Goal: Use online tool/utility: Use online tool/utility

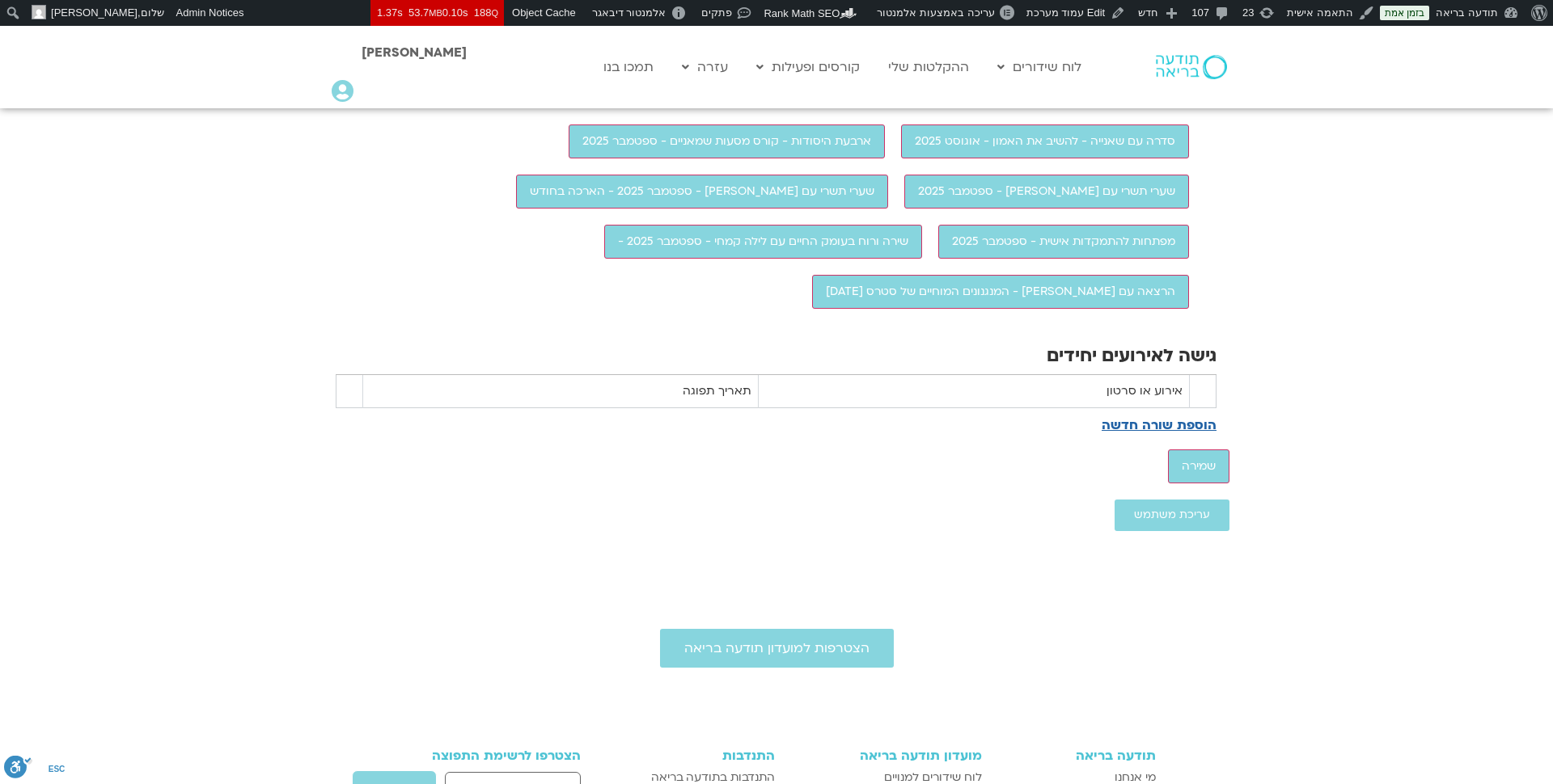
scroll to position [1820, 0]
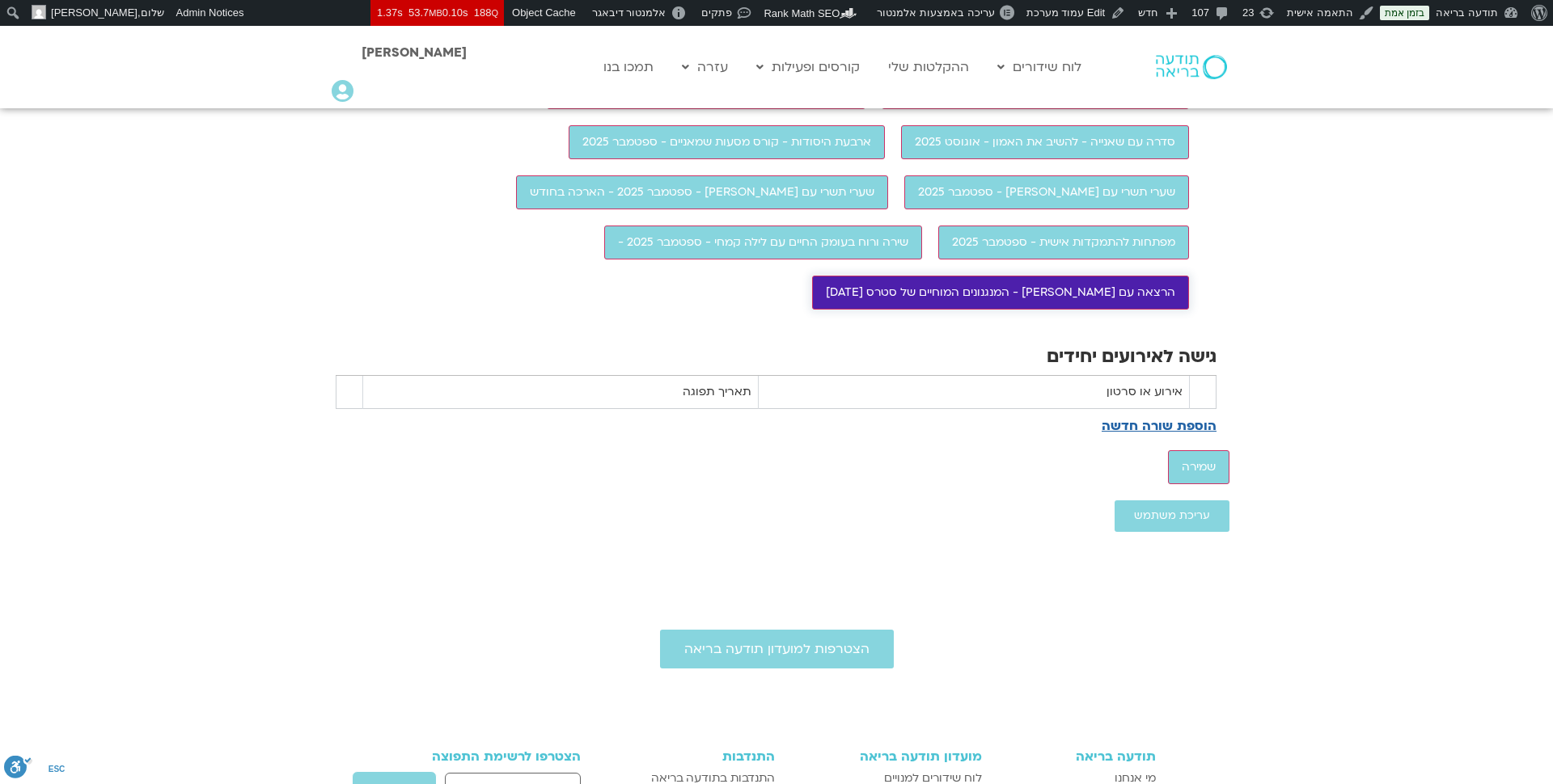
click at [812, 309] on input "הרצאה עם [PERSON_NAME] - המנגנונים המוחיים של סטרס [DATE]" at bounding box center [1000, 293] width 377 height 34
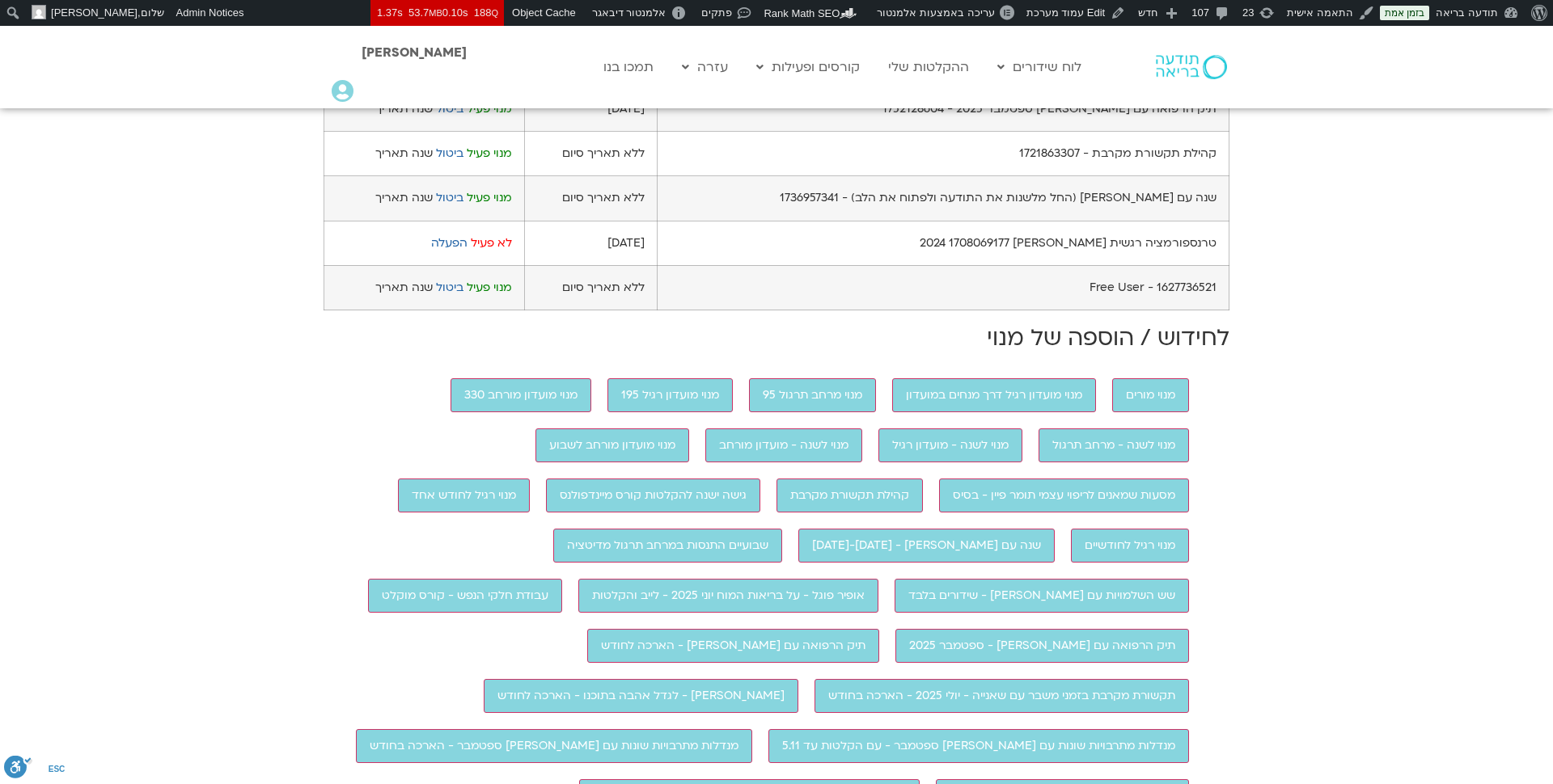
scroll to position [331, 0]
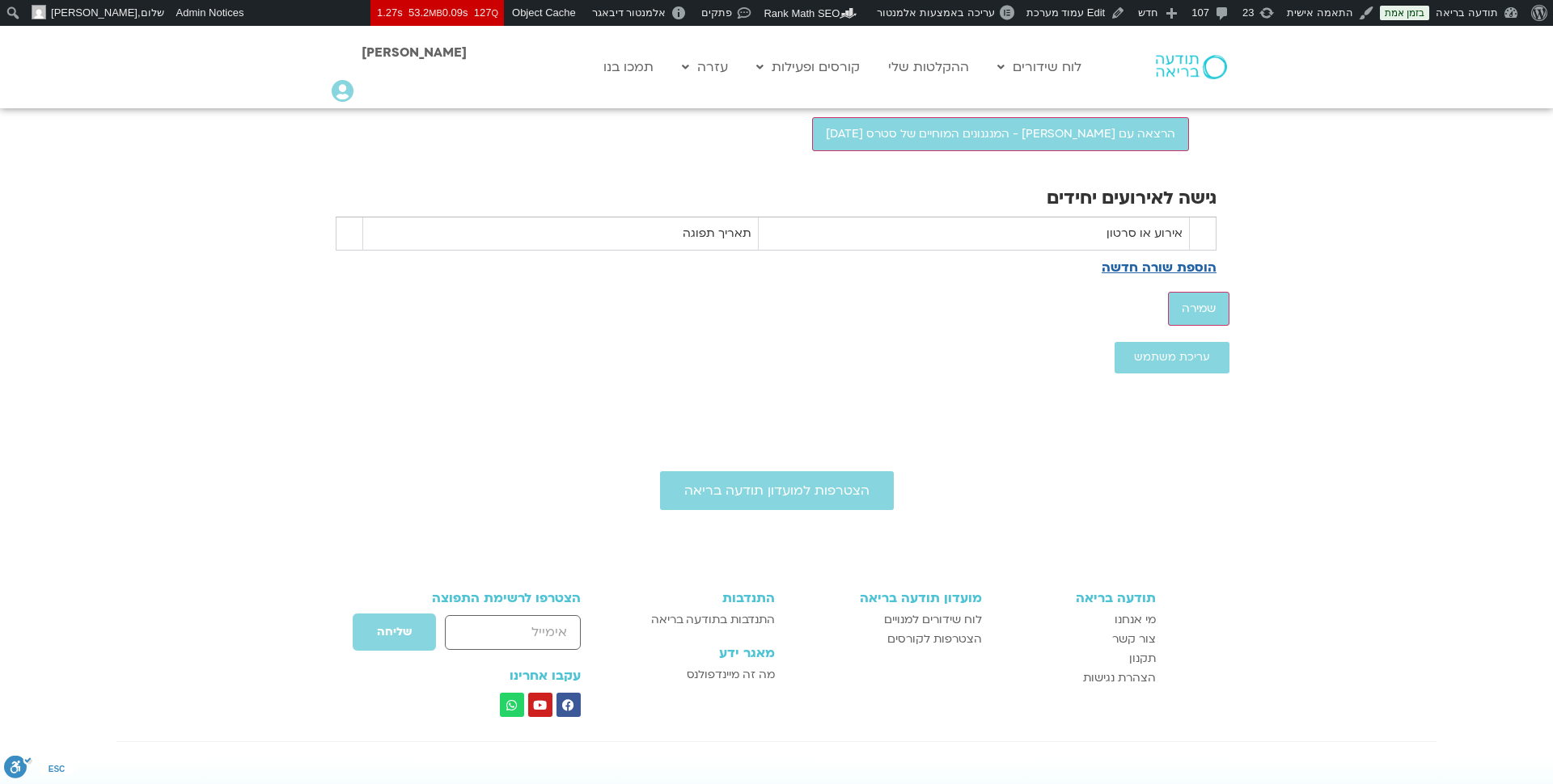
scroll to position [1999, 0]
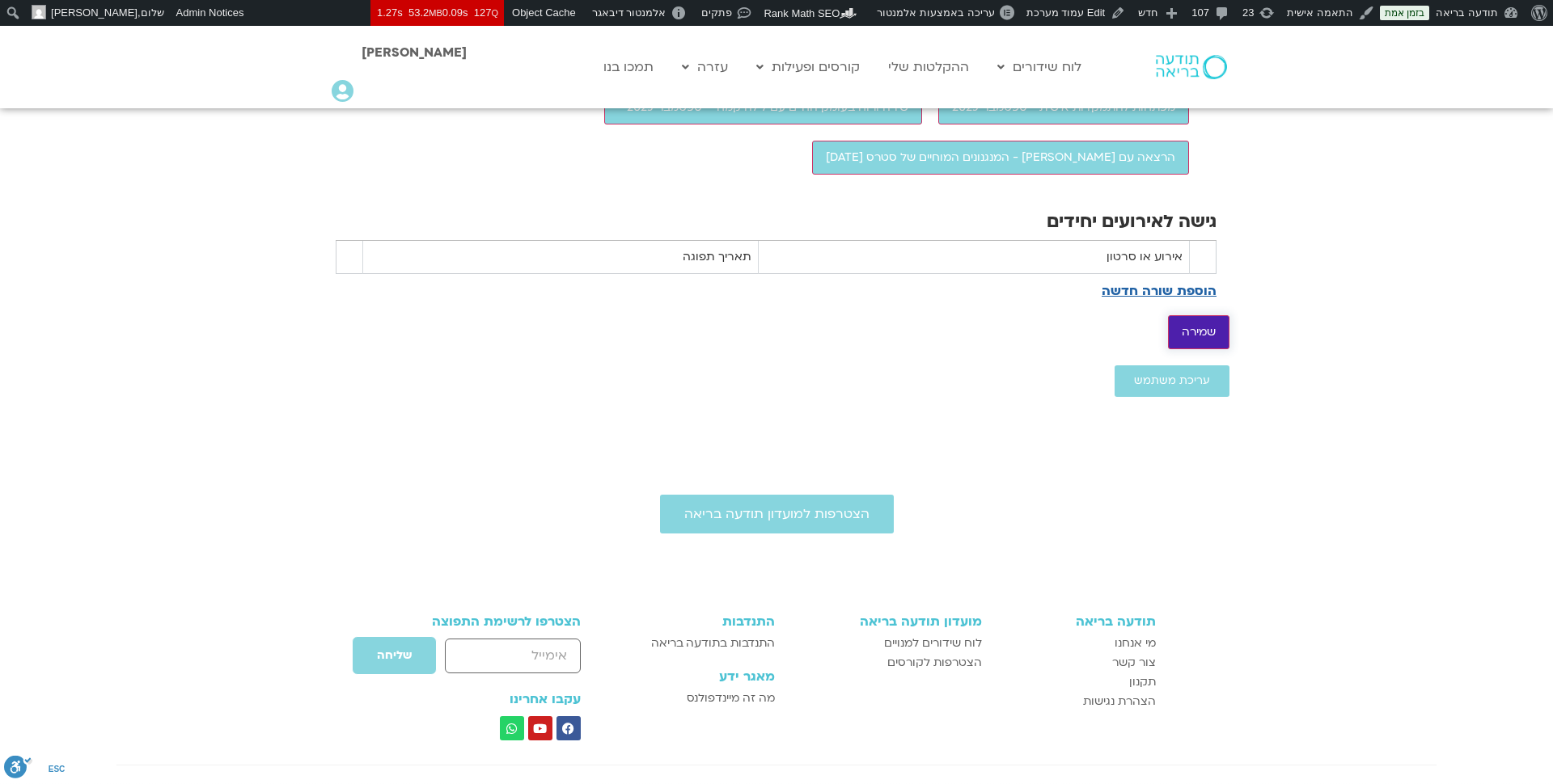
click at [1197, 349] on input "שמירה" at bounding box center [1198, 332] width 61 height 34
